Goal: Task Accomplishment & Management: Manage account settings

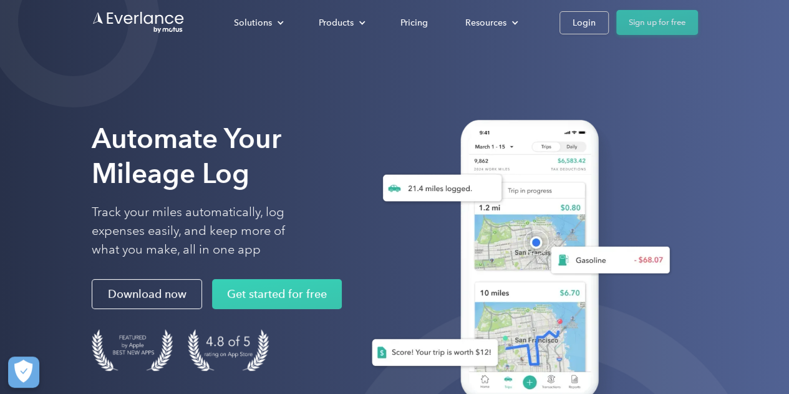
click at [646, 22] on link "Sign up for free" at bounding box center [657, 22] width 82 height 25
click at [579, 24] on div "Login" at bounding box center [584, 23] width 23 height 16
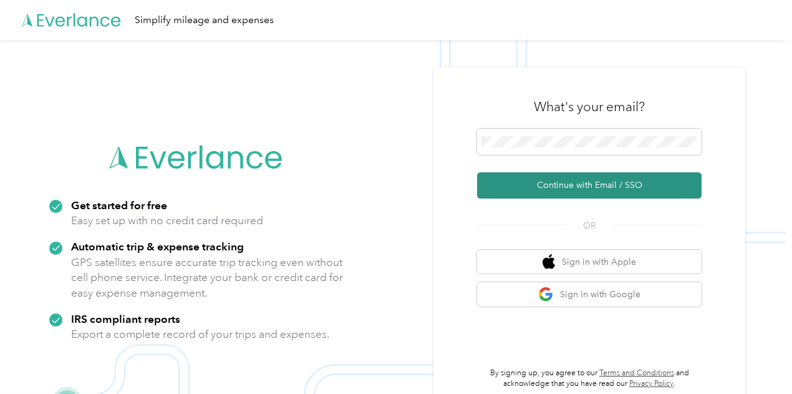
click at [567, 184] on button "Continue with Email / SSO" at bounding box center [589, 185] width 225 height 26
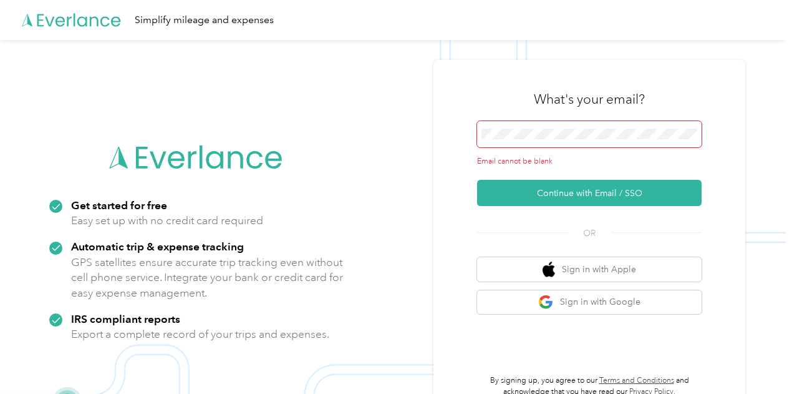
click at [567, 123] on span at bounding box center [589, 134] width 225 height 26
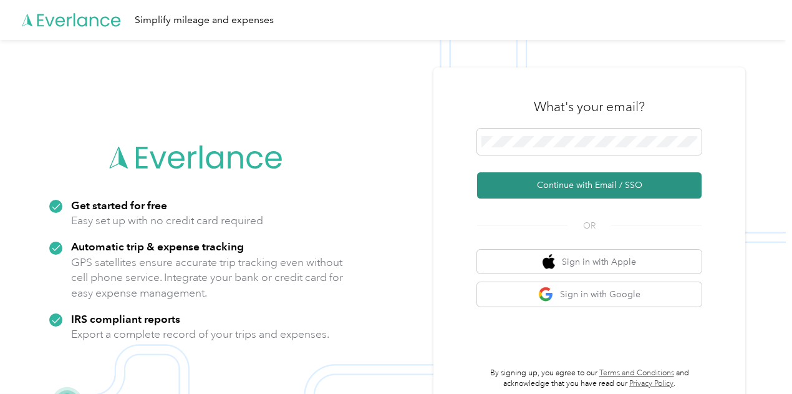
click at [568, 192] on button "Continue with Email / SSO" at bounding box center [589, 185] width 225 height 26
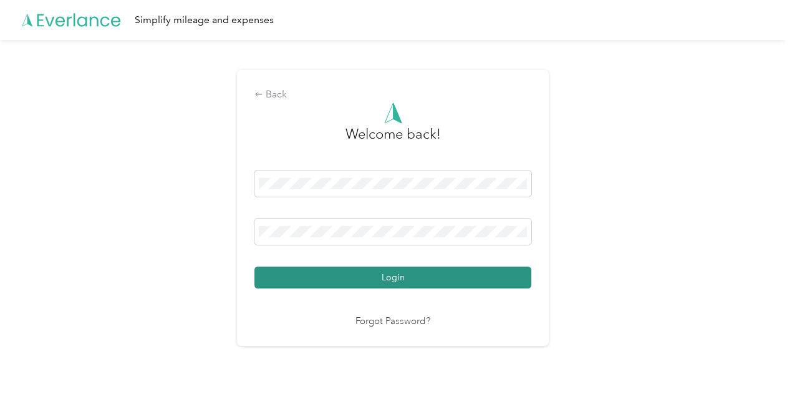
click at [404, 284] on button "Login" at bounding box center [393, 277] width 277 height 22
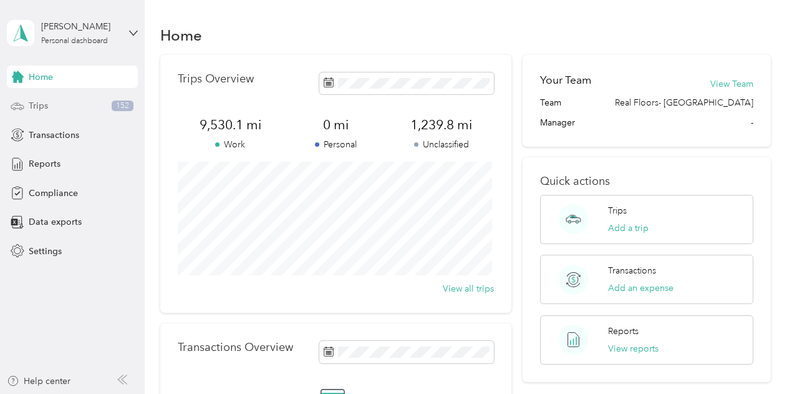
click at [74, 102] on div "Trips 152" at bounding box center [72, 106] width 131 height 22
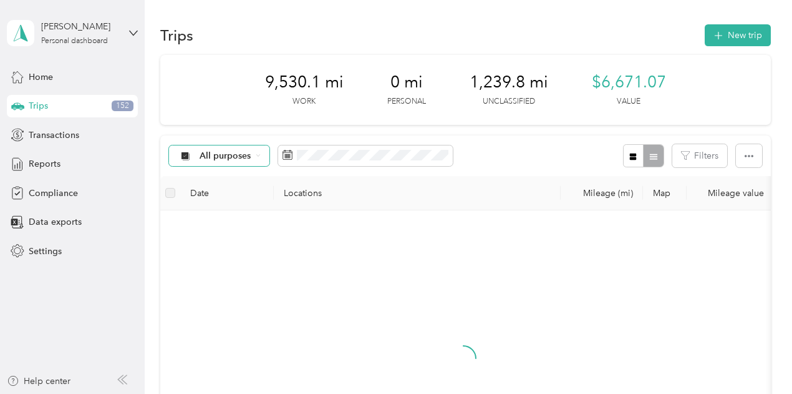
click at [220, 157] on span "All purposes" at bounding box center [226, 156] width 52 height 9
click at [222, 197] on span "Unclassified" at bounding box center [230, 199] width 61 height 13
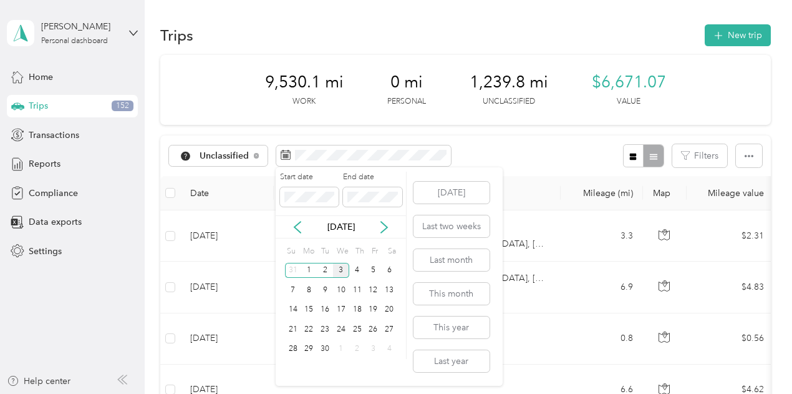
click at [288, 225] on div "Sep 2025" at bounding box center [341, 226] width 130 height 13
click at [294, 225] on icon at bounding box center [297, 227] width 12 height 12
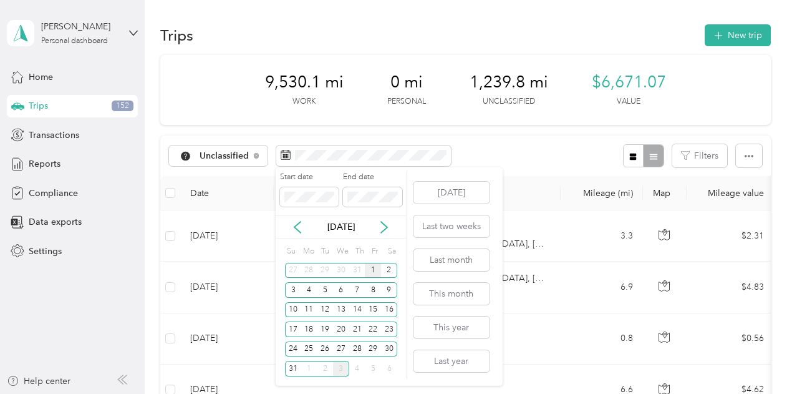
click at [372, 271] on div "1" at bounding box center [373, 271] width 16 height 16
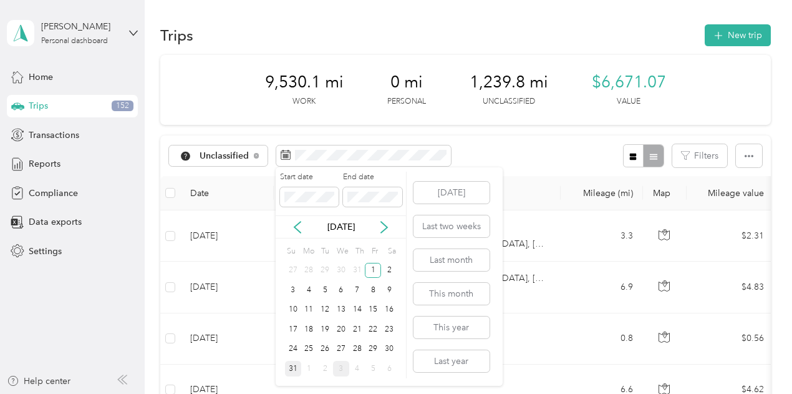
click at [292, 370] on div "31" at bounding box center [293, 369] width 16 height 16
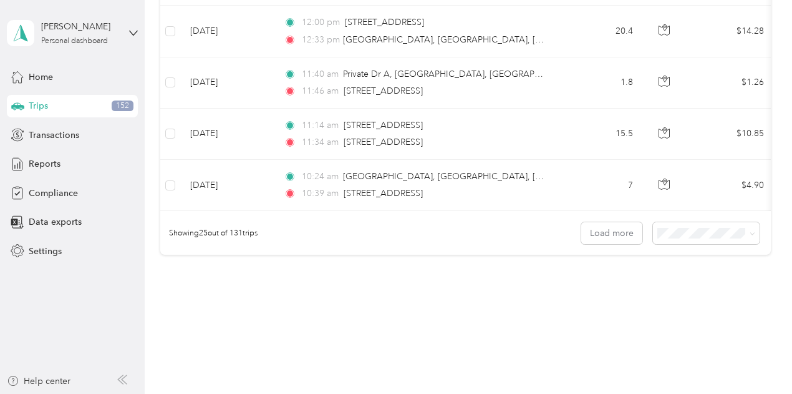
scroll to position [1319, 0]
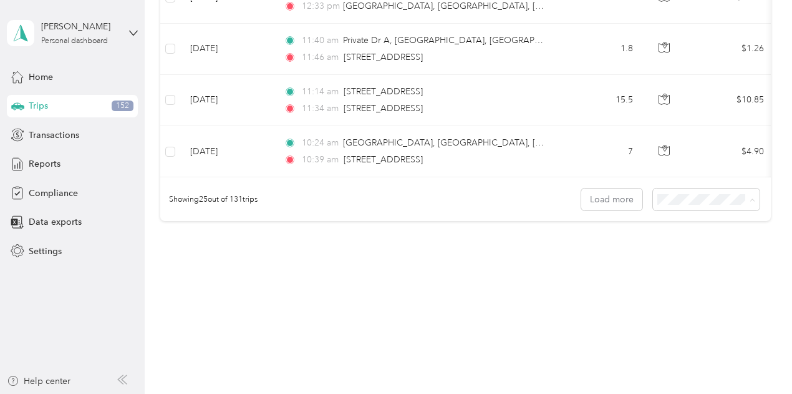
click at [678, 258] on li "100 per load" at bounding box center [703, 266] width 107 height 22
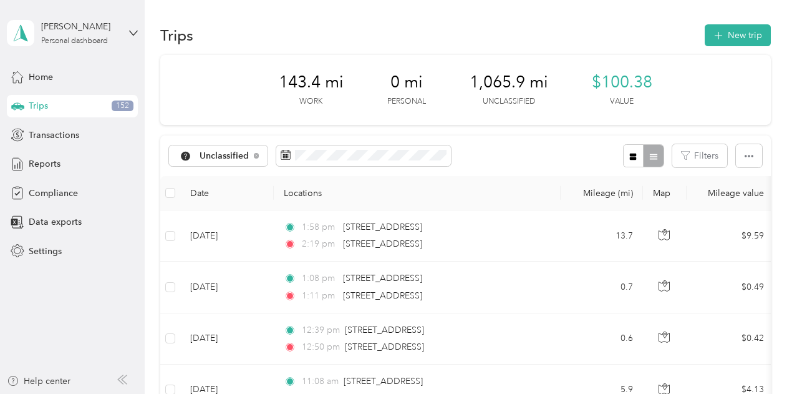
click at [175, 192] on th at bounding box center [170, 193] width 20 height 34
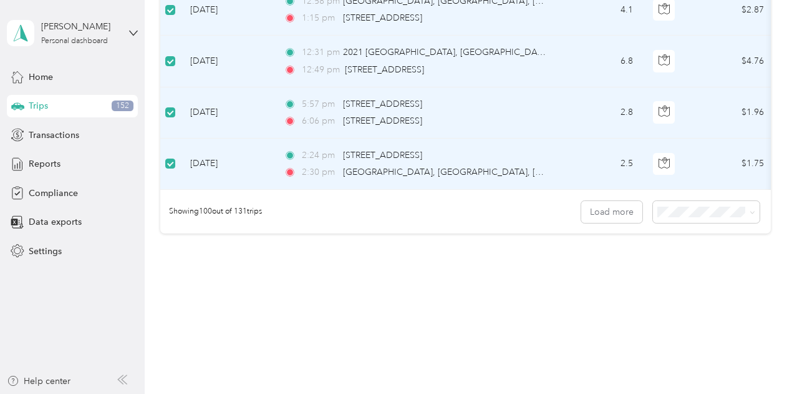
scroll to position [5151, 0]
click at [626, 202] on button "Load more" at bounding box center [612, 212] width 61 height 22
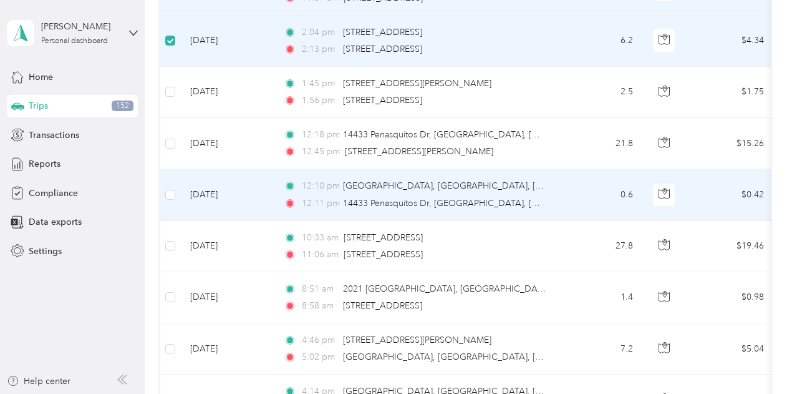
scroll to position [6274, 0]
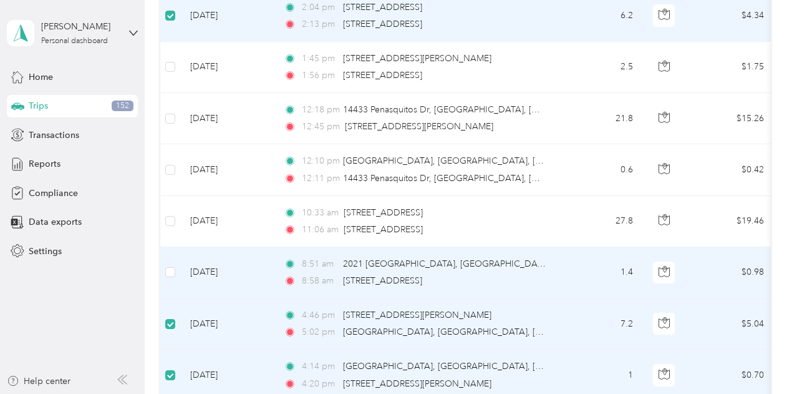
click at [176, 247] on td at bounding box center [170, 272] width 20 height 51
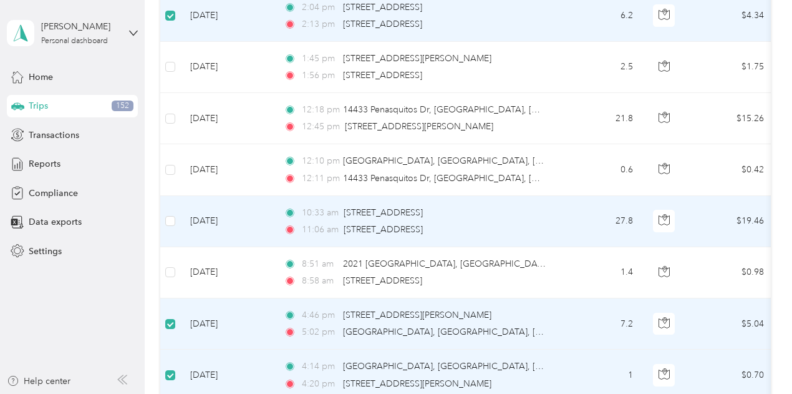
click at [175, 196] on td at bounding box center [170, 221] width 20 height 51
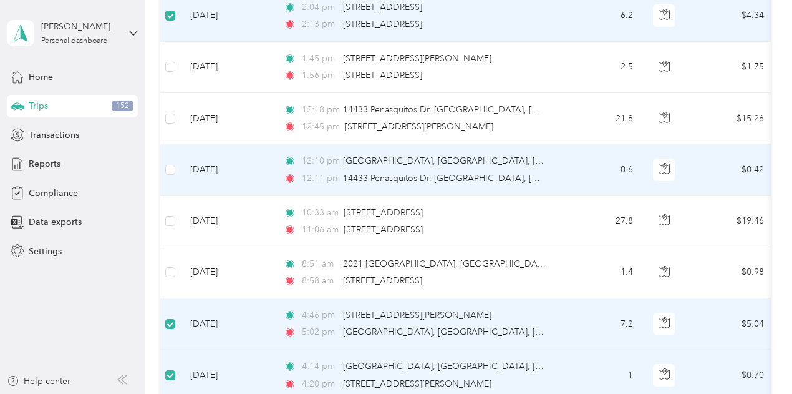
click at [176, 147] on td at bounding box center [170, 169] width 20 height 51
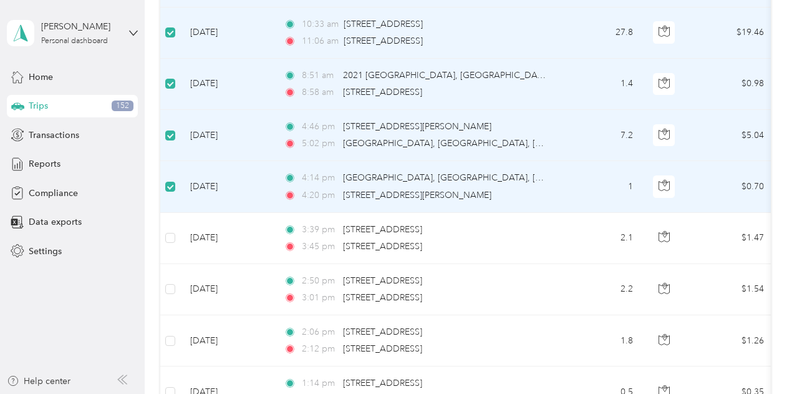
scroll to position [6524, 0]
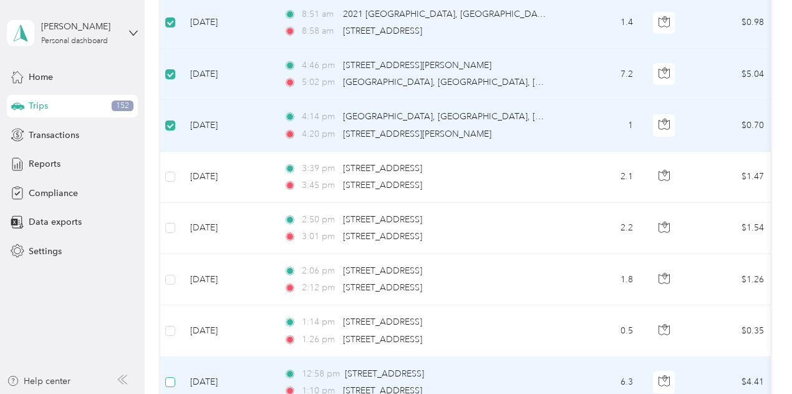
click at [170, 375] on label at bounding box center [170, 382] width 10 height 14
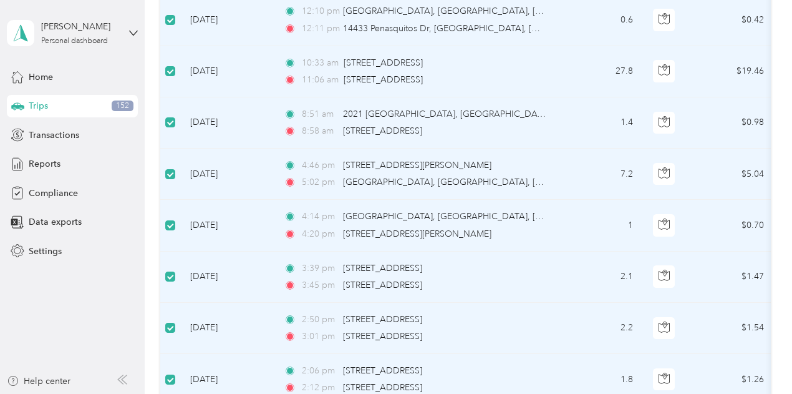
scroll to position [6050, 0]
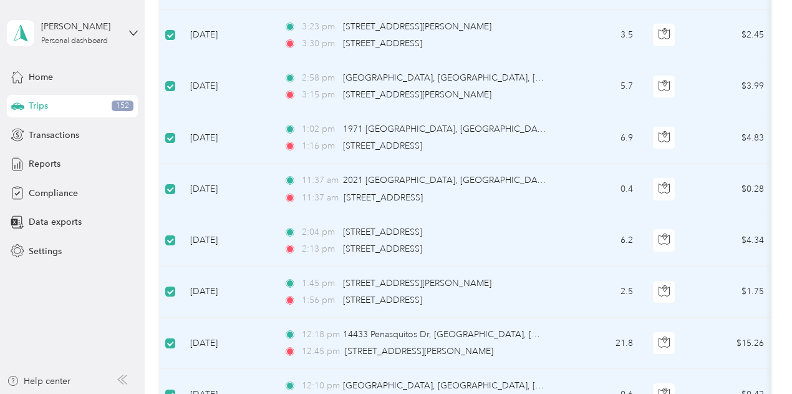
click at [533, 242] on div "2:13 pm 2032 India St, Little Italy, San Diego, CA" at bounding box center [415, 249] width 262 height 14
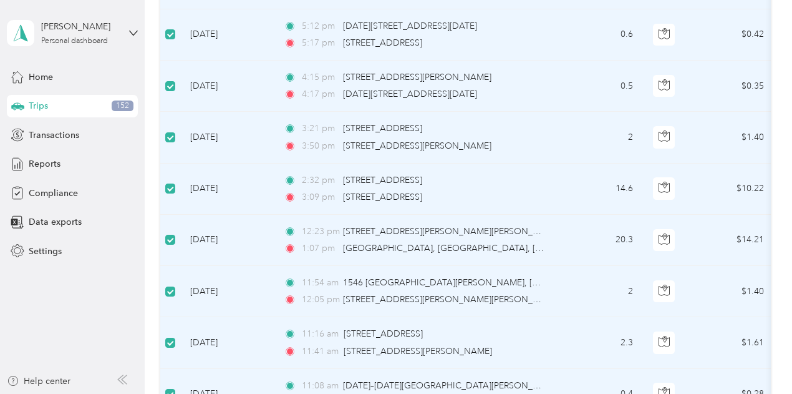
scroll to position [0, 0]
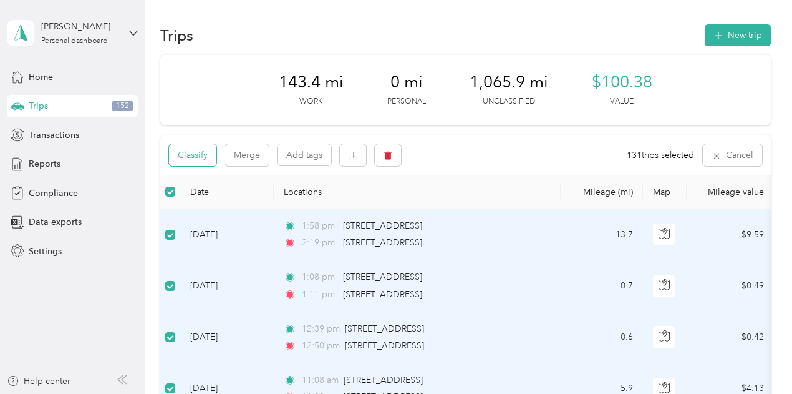
click at [200, 163] on button "Classify" at bounding box center [192, 155] width 47 height 22
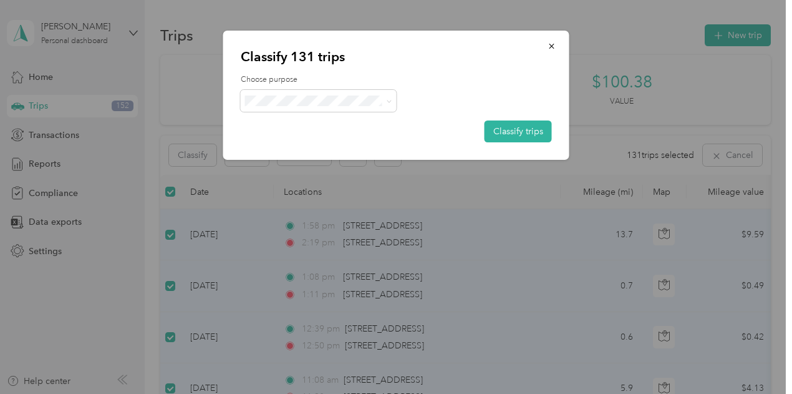
click at [297, 124] on span "Real Floors" at bounding box center [329, 123] width 116 height 13
click at [525, 127] on button "Classify trips" at bounding box center [518, 131] width 67 height 22
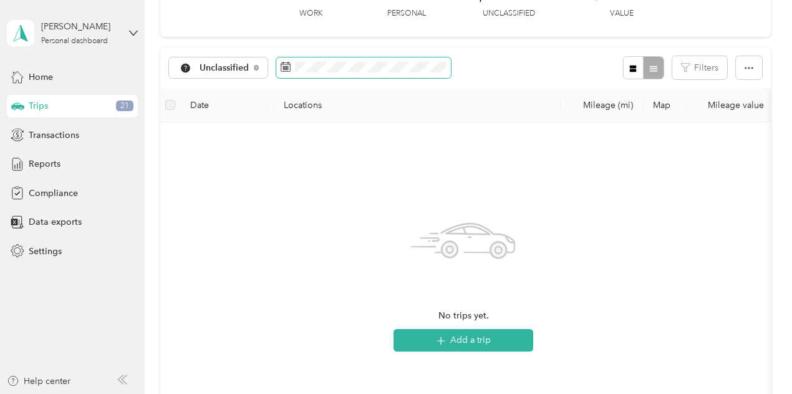
scroll to position [62, 0]
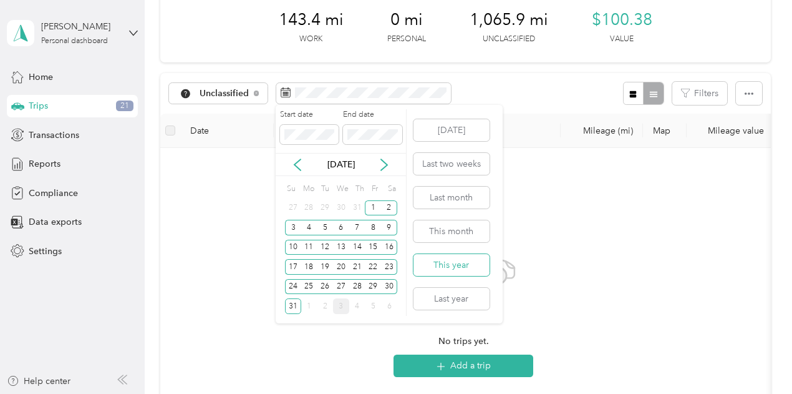
click at [453, 262] on button "This year" at bounding box center [452, 265] width 76 height 22
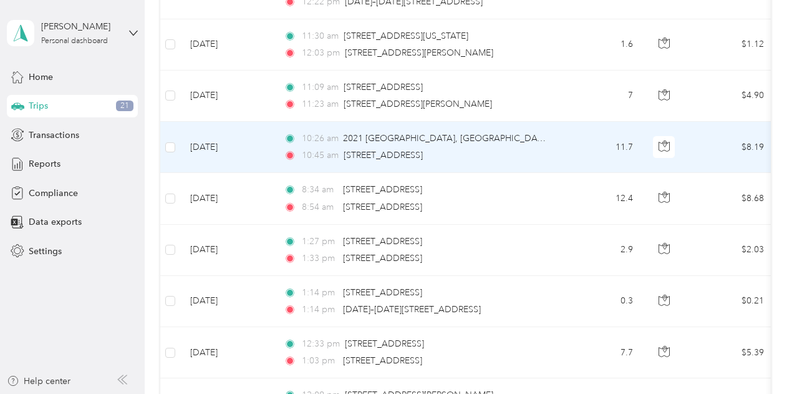
scroll to position [62, 0]
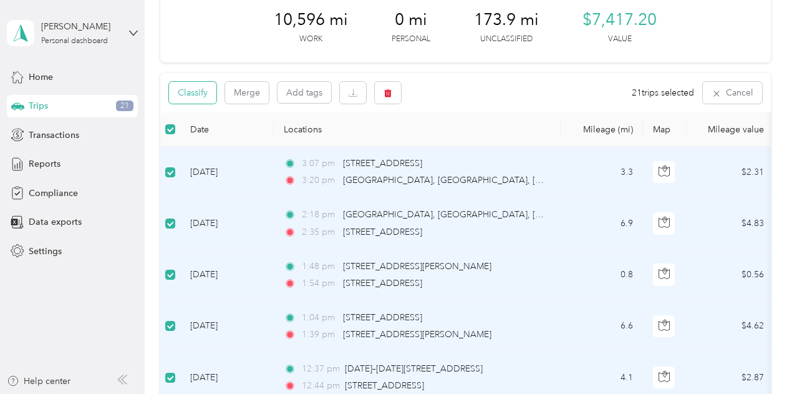
click at [193, 95] on button "Classify" at bounding box center [192, 93] width 47 height 22
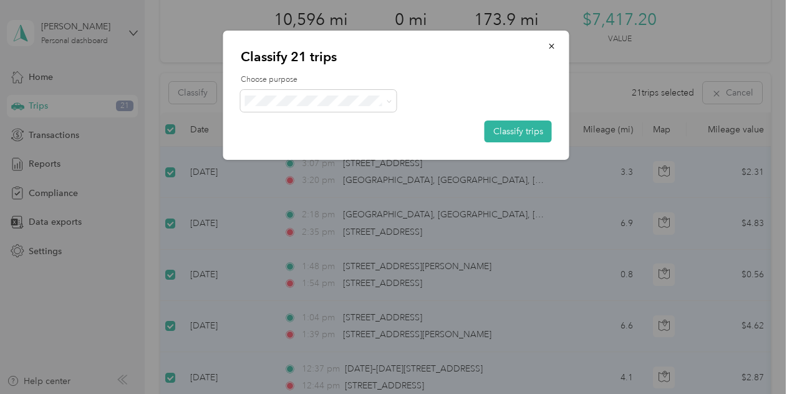
click at [324, 121] on span "Real Floors" at bounding box center [322, 123] width 102 height 13
click at [418, 94] on div at bounding box center [396, 101] width 311 height 22
click at [519, 132] on button "Classify trips" at bounding box center [518, 131] width 67 height 22
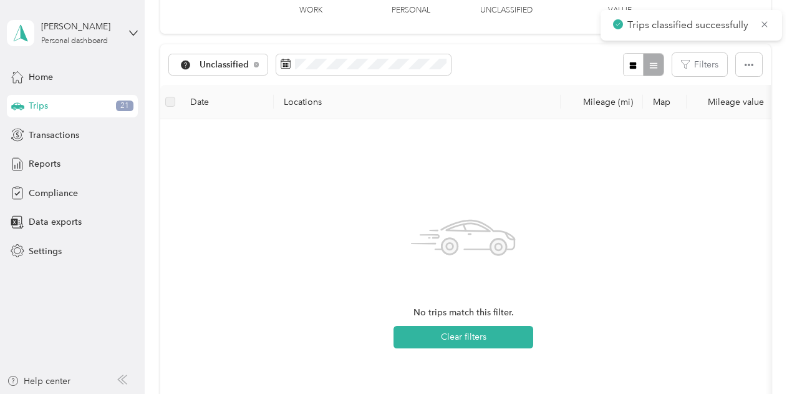
scroll to position [0, 0]
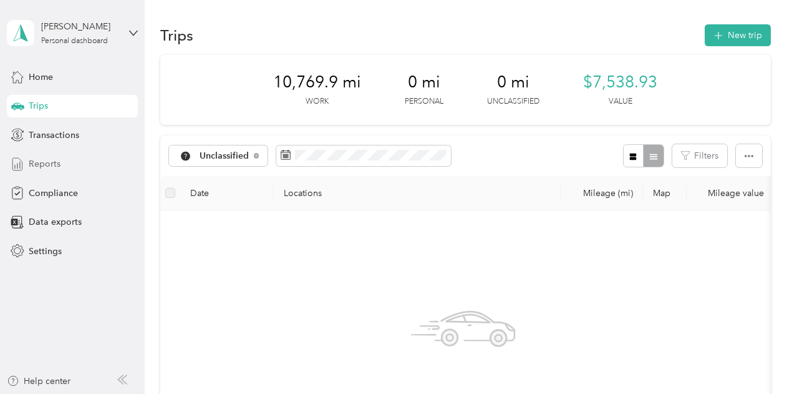
click at [52, 168] on span "Reports" at bounding box center [45, 163] width 32 height 13
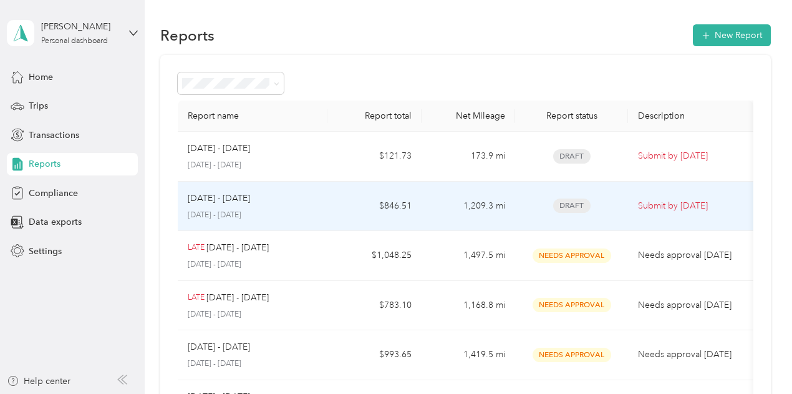
click at [416, 218] on td "$846.51" at bounding box center [375, 207] width 94 height 50
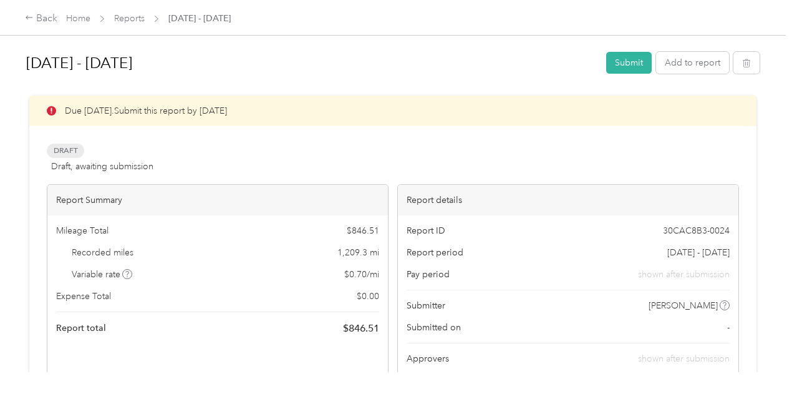
click at [643, 62] on button "Submit" at bounding box center [629, 63] width 46 height 22
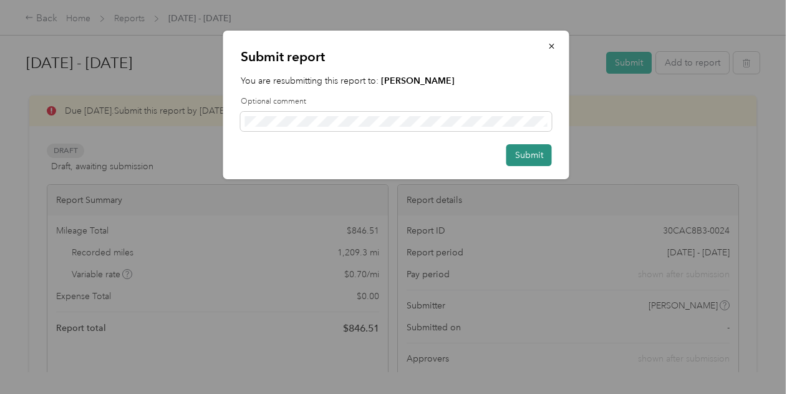
click at [536, 150] on button "Submit" at bounding box center [530, 155] width 46 height 22
